Goal: Check status: Check status

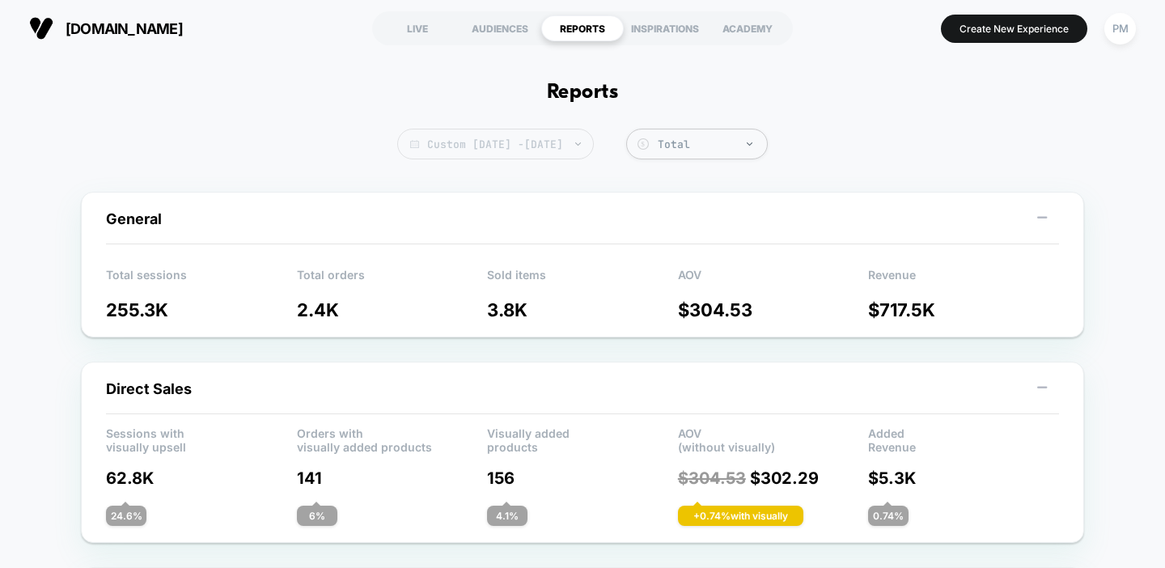
click at [437, 138] on span "Custom Sep 21, 2025 - Sep 26, 2025" at bounding box center [495, 144] width 197 height 31
select select "*"
select select "****"
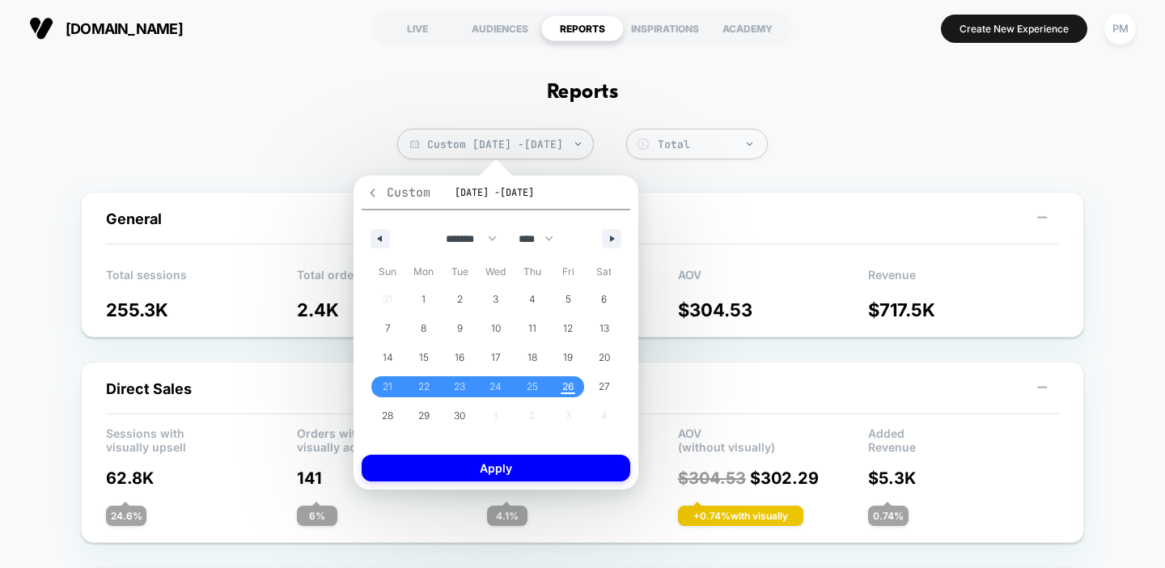
click at [370, 189] on icon "button" at bounding box center [373, 193] width 12 height 12
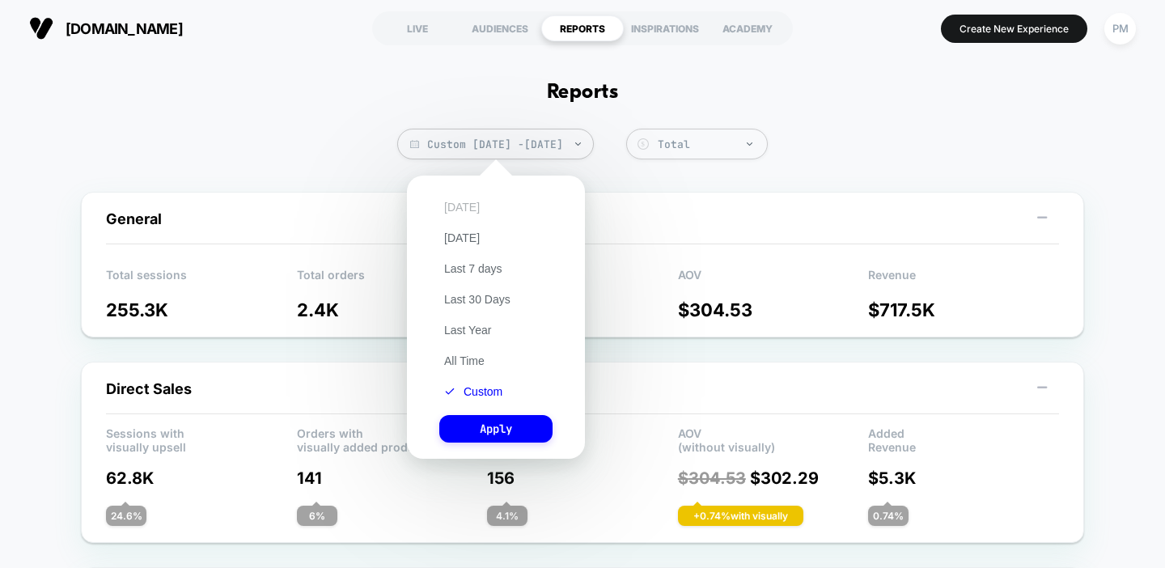
click at [460, 205] on button "Today" at bounding box center [461, 207] width 45 height 15
click at [517, 422] on button "Apply" at bounding box center [495, 429] width 113 height 28
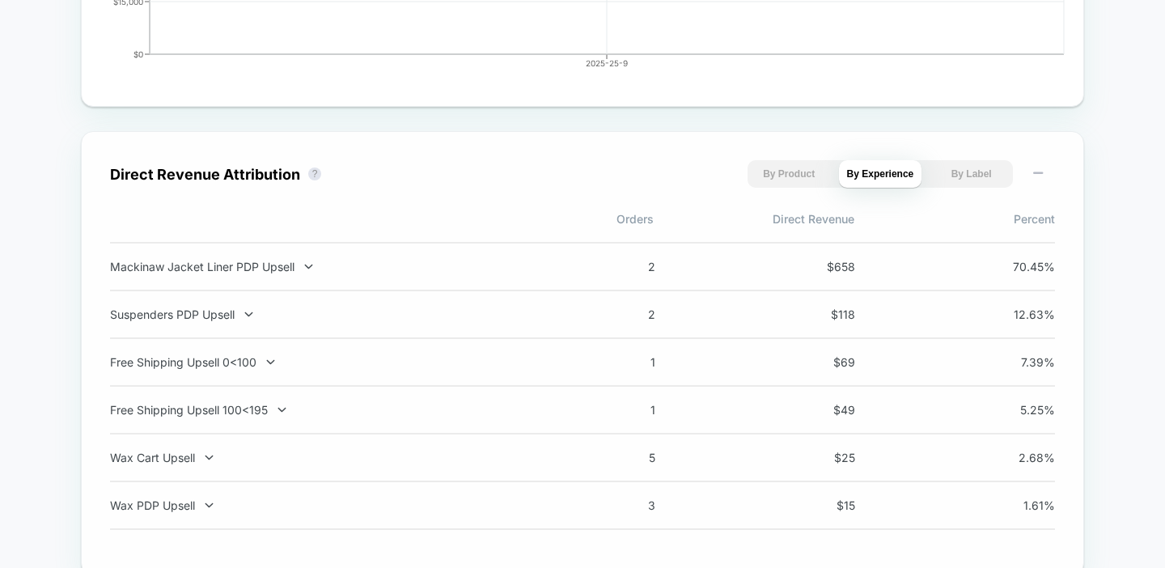
scroll to position [1026, 0]
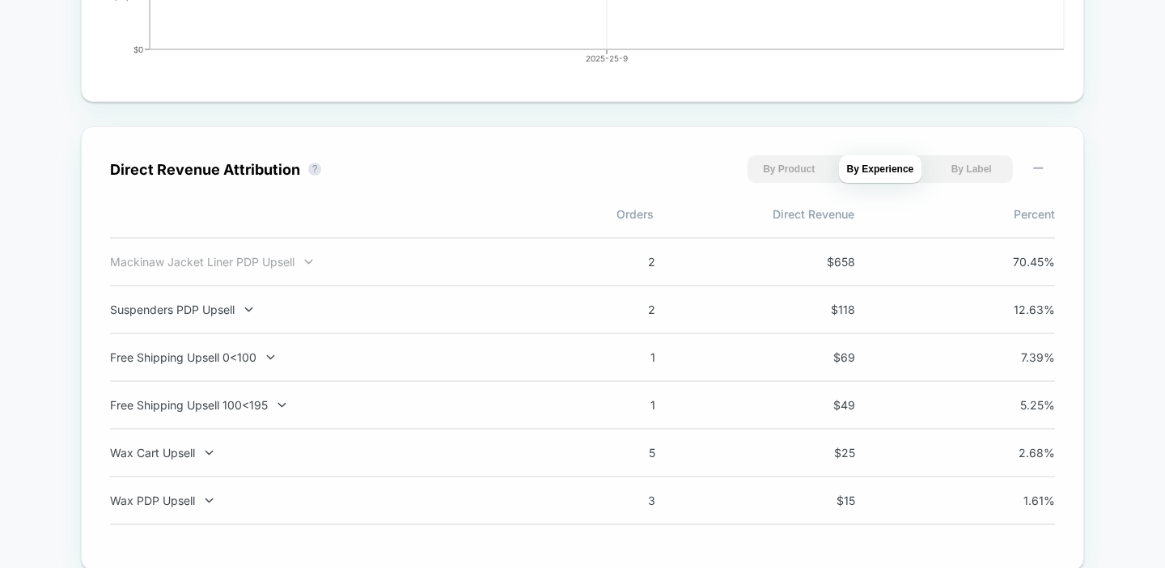
click at [251, 260] on div "Mackinaw Jacket Liner PDP Upsell" at bounding box center [323, 262] width 426 height 14
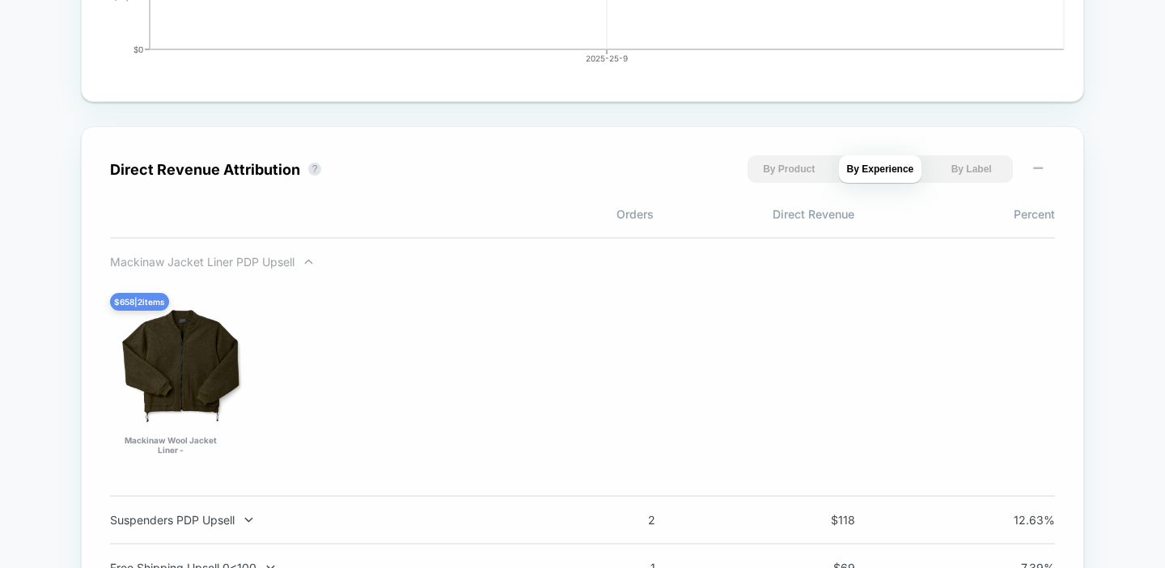
click at [250, 260] on div "Mackinaw Jacket Liner PDP Upsell" at bounding box center [323, 262] width 426 height 14
